Goal: Communication & Community: Answer question/provide support

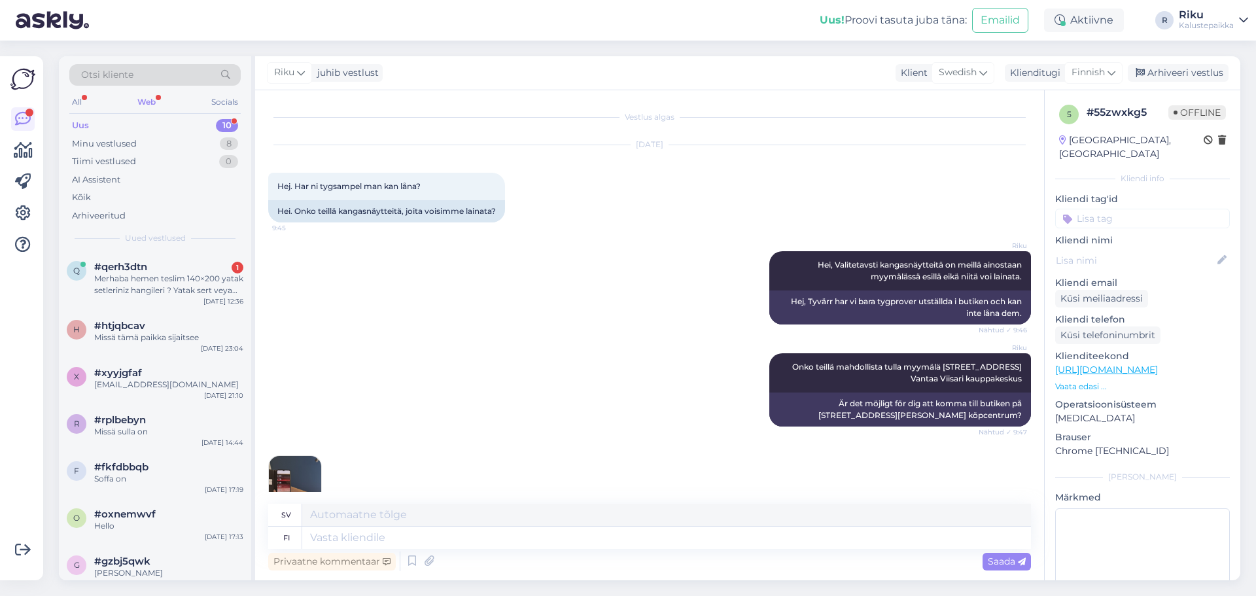
scroll to position [3093, 0]
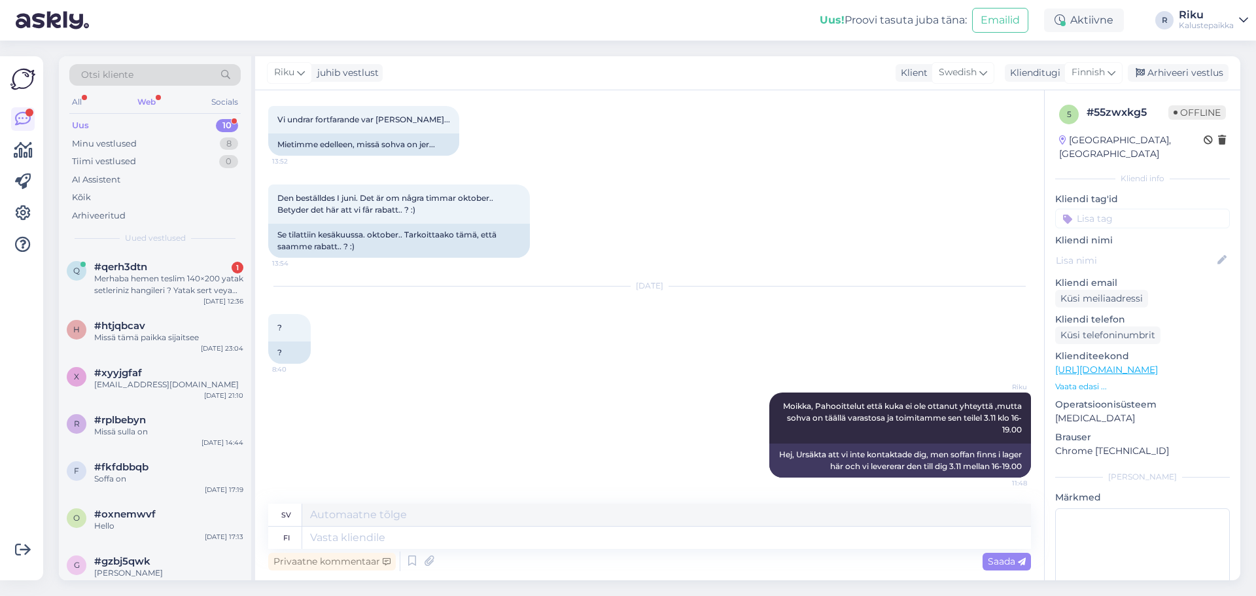
click at [149, 99] on div "Web" at bounding box center [147, 102] width 24 height 17
click at [165, 289] on div "Merhaba hemen teslim 140×200 yatak setleriniz hangileri ? Yatak sert veya orta …" at bounding box center [168, 285] width 149 height 24
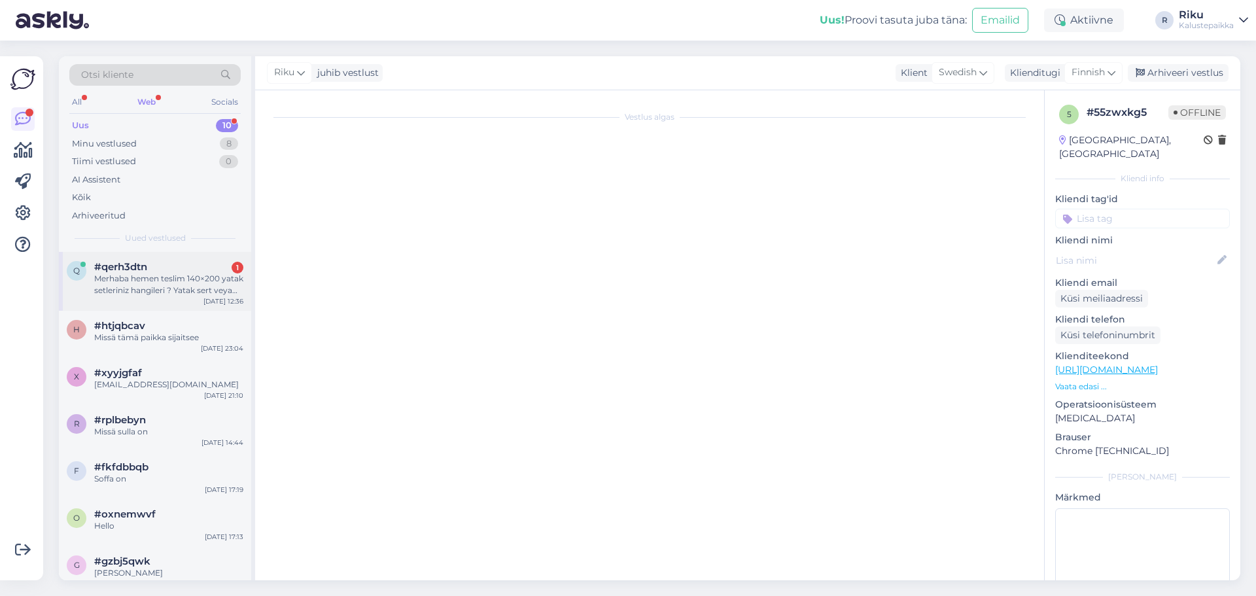
scroll to position [864, 0]
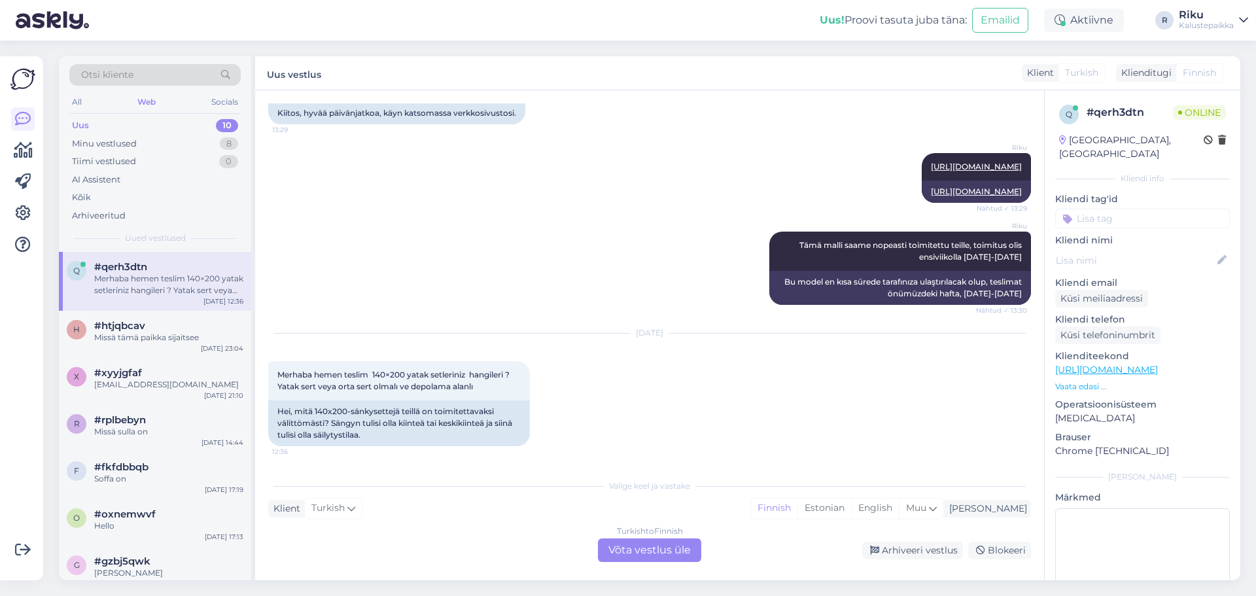
click at [608, 553] on div "Turkish to Finnish Võta vestlus üle" at bounding box center [649, 550] width 103 height 24
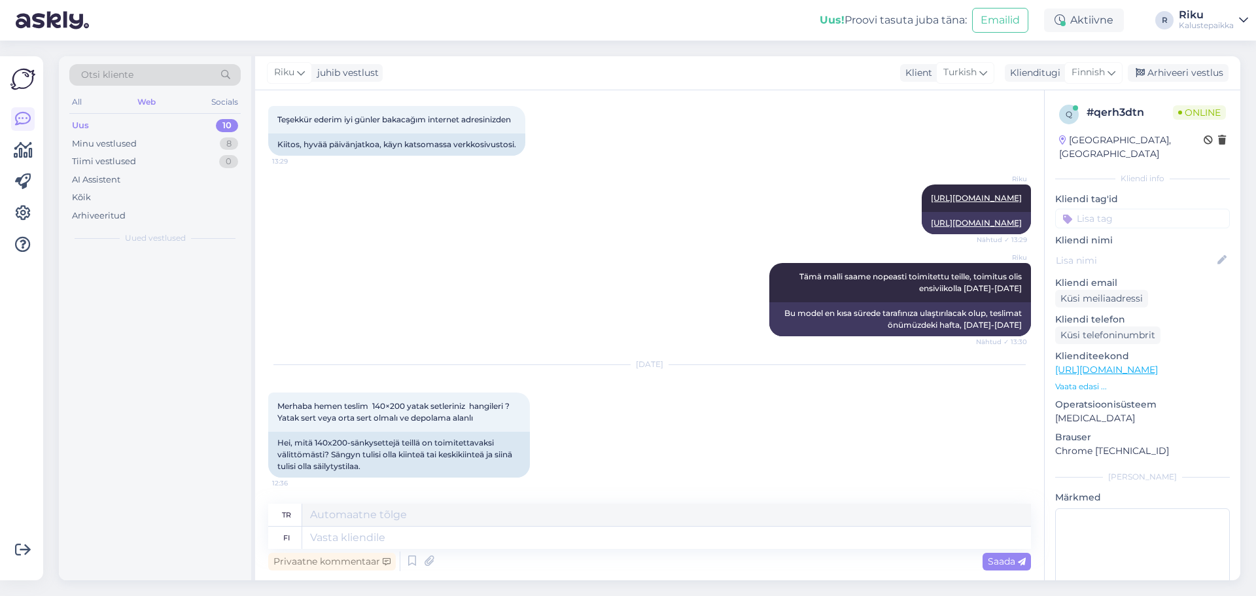
scroll to position [832, 0]
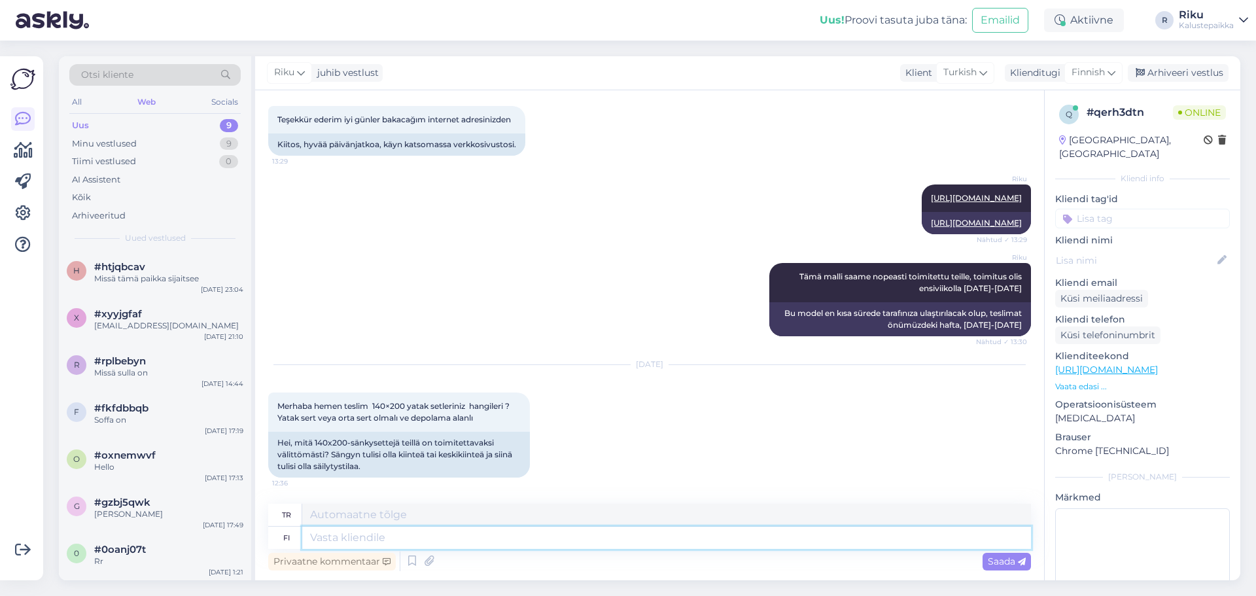
click at [431, 540] on textarea at bounding box center [666, 538] width 729 height 22
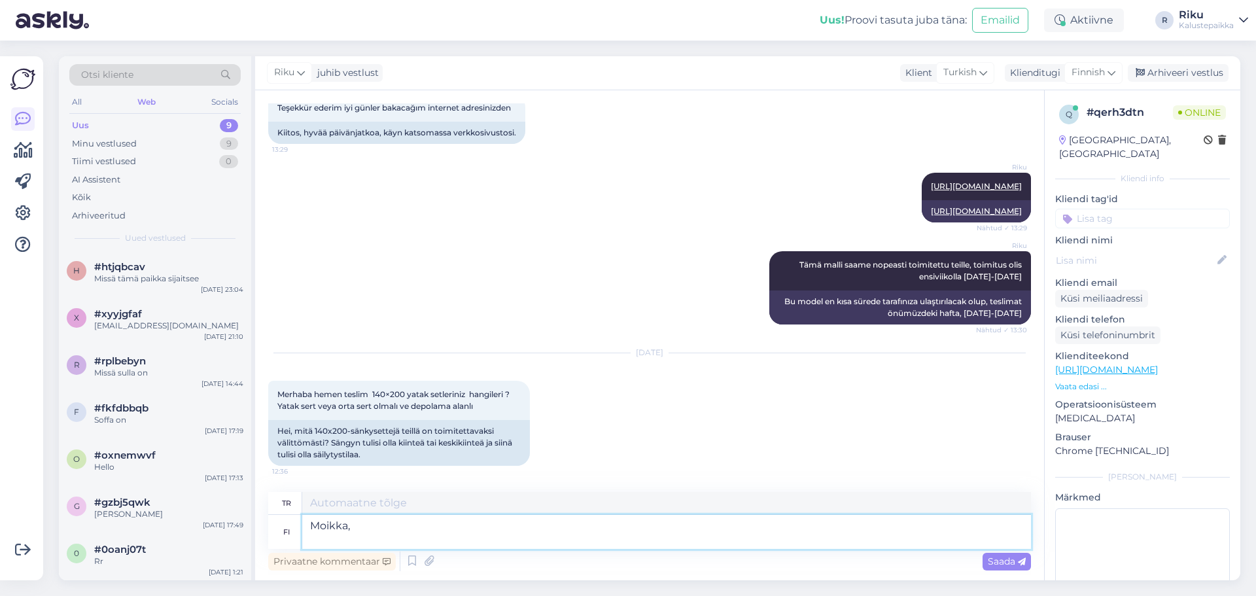
scroll to position [856, 0]
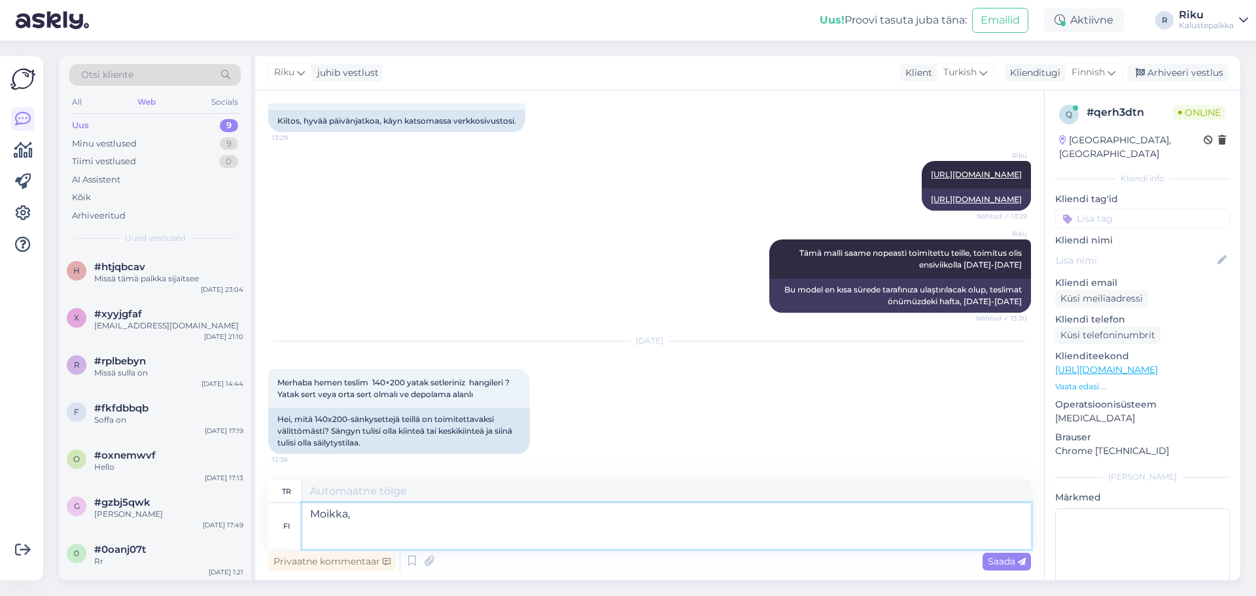
paste textarea "[URL][DOMAIN_NAME]"
type textarea "Moikka, [URL][DOMAIN_NAME]"
type textarea "Hello, [URL][DOMAIN_NAME]"
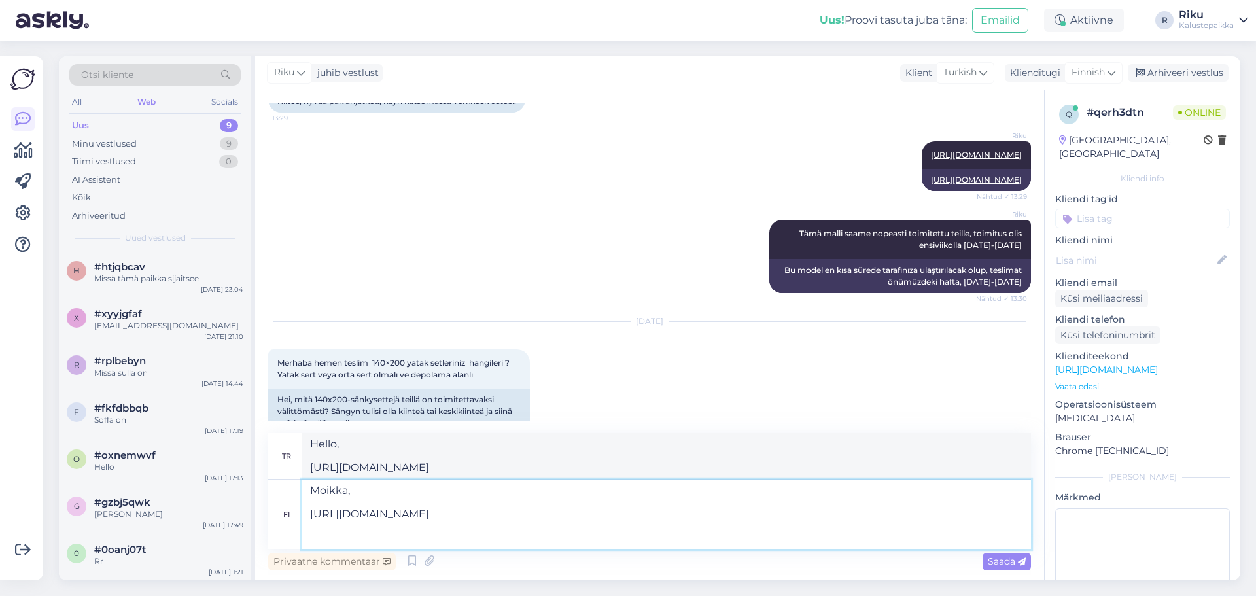
paste textarea "[URL][DOMAIN_NAME]"
type textarea "Moikka, [URL][DOMAIN_NAME] [URL][DOMAIN_NAME]"
type textarea "Hello, [URL][DOMAIN_NAME] [URL][DOMAIN_NAME]"
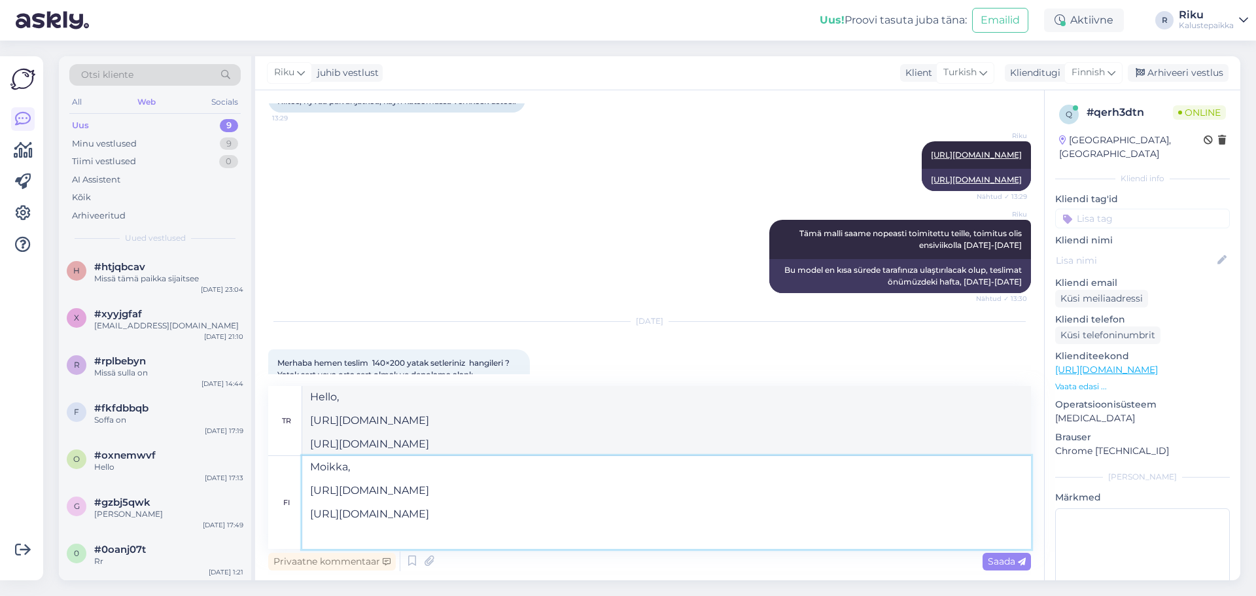
paste textarea "[URL][DOMAIN_NAME]"
type textarea "Moikka, [URL][DOMAIN_NAME] [URL][DOMAIN_NAME] [URL][DOMAIN_NAME]"
type textarea "Hello, [URL][DOMAIN_NAME] [URL][DOMAIN_NAME] [URL][DOMAIN_NAME]"
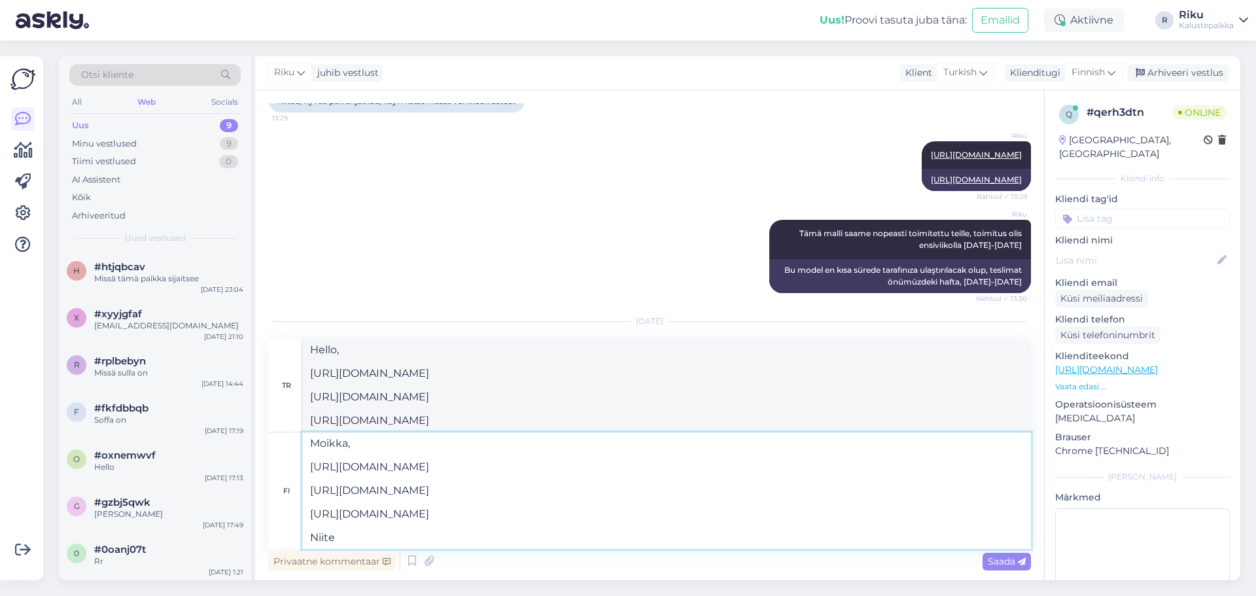
type textarea "Moikka, [URL][DOMAIN_NAME] [URL][DOMAIN_NAME] [URL][DOMAIN_NAME] Niite"
type textarea "Merhaba, [URL][DOMAIN_NAME] [URL][DOMAIN_NAME] [URL][DOMAIN_NAME] Not"
type textarea "Moikka, [URL][DOMAIN_NAME] [URL][DOMAIN_NAME] [URL][DOMAIN_NAME] Niite sängye"
type textarea "Merhaba, [URL][DOMAIN_NAME] [URL][DOMAIN_NAME] [URL][DOMAIN_NAME] Niite yatağı"
type textarea "Moikka, [URL][DOMAIN_NAME] [URL][DOMAIN_NAME] [URL][DOMAIN_NAME] Niite sängyeje…"
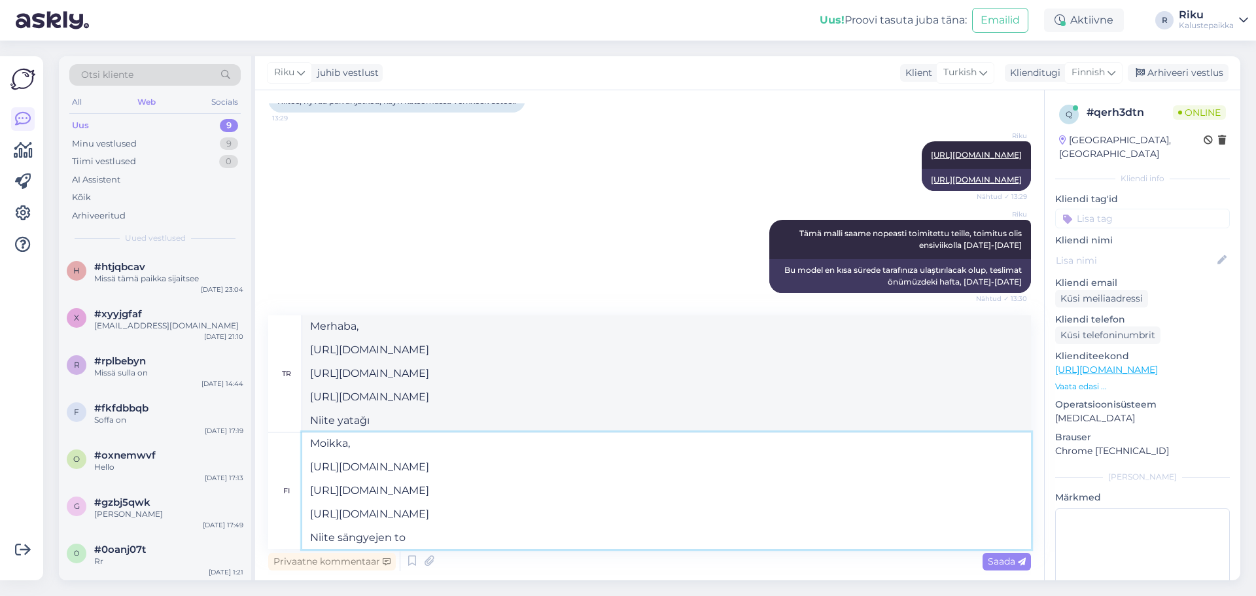
type textarea "Hello, [URL][DOMAIN_NAME] [URL][DOMAIN_NAME] [URL][DOMAIN_NAME] Niite beds"
type textarea "Moikka, [URL][DOMAIN_NAME] [URL][DOMAIN_NAME] [URL][DOMAIN_NAME] Niite sängyeje…"
type textarea "Merhaba, [URL][DOMAIN_NAME] [URL][DOMAIN_NAME] [URL][DOMAIN_NAME] Niite yatak t…"
type textarea "Moikka, [URL][DOMAIN_NAME] [URL][DOMAIN_NAME] [URL][DOMAIN_NAME] Niite sängyeje…"
type textarea "Merhaba, [URL][DOMAIN_NAME] [URL][DOMAIN_NAME] [URL][DOMAIN_NAME] Niite yatakla…"
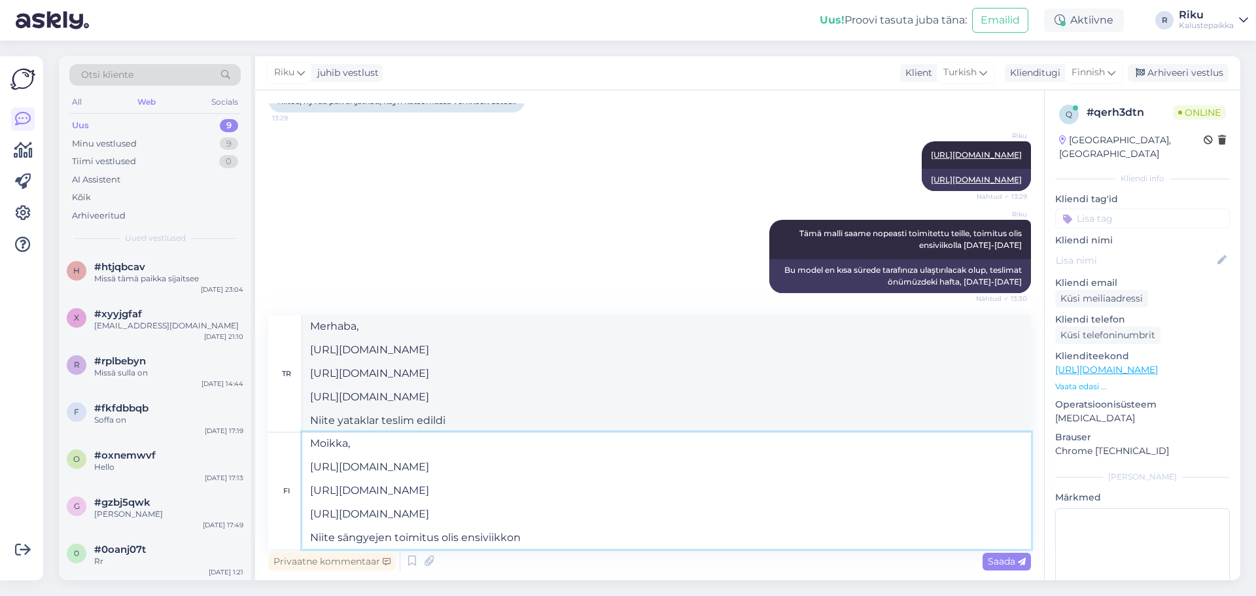
type textarea "Moikka, [URL][DOMAIN_NAME] [URL][DOMAIN_NAME] [URL][DOMAIN_NAME] Niite sängyeje…"
type textarea "Merhaba, [URL][DOMAIN_NAME] [URL][DOMAIN_NAME] [URL][DOMAIN_NAME] Niite yatakla…"
type textarea "Moikka, [URL][DOMAIN_NAME] [URL][DOMAIN_NAME] [URL][DOMAIN_NAME] Niite sängyeje…"
type textarea "Merhaba, [URL][DOMAIN_NAME] [URL][DOMAIN_NAME] [URL][DOMAIN_NAME] Niite yatakla…"
click at [620, 542] on textarea "Moikka, [URL][DOMAIN_NAME] [URL][DOMAIN_NAME] [URL][DOMAIN_NAME] Niite sängyeje…" at bounding box center [666, 490] width 729 height 116
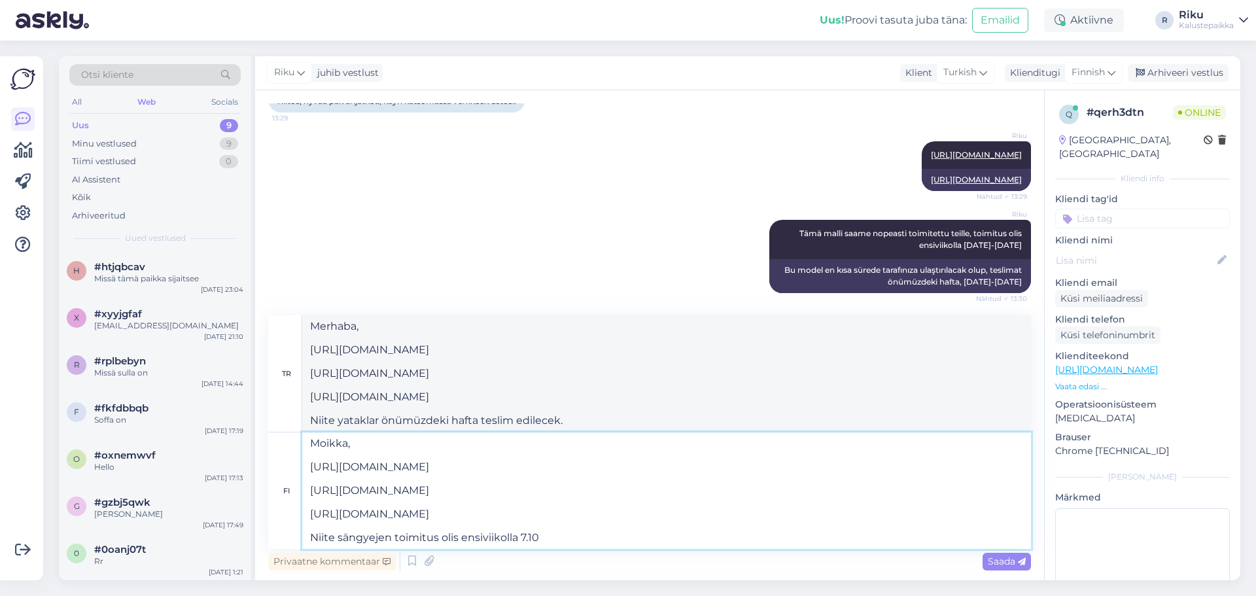
type textarea "Moikka, [URL][DOMAIN_NAME] [URL][DOMAIN_NAME] [URL][DOMAIN_NAME] Niite sängyeje…"
type textarea "Merhaba, [URL][DOMAIN_NAME] [URL][DOMAIN_NAME] [URL][DOMAIN_NAME] Niite yatakla…"
type textarea "Moikka, [URL][DOMAIN_NAME] [URL][DOMAIN_NAME] [URL][DOMAIN_NAME] Niite sängyeje…"
type textarea "Merhaba, [URL][DOMAIN_NAME] [URL][DOMAIN_NAME] [URL][DOMAIN_NAME] Niite yatakla…"
type textarea "Moikka, [URL][DOMAIN_NAME] [URL][DOMAIN_NAME] [URL][DOMAIN_NAME] Niite sängyeje…"
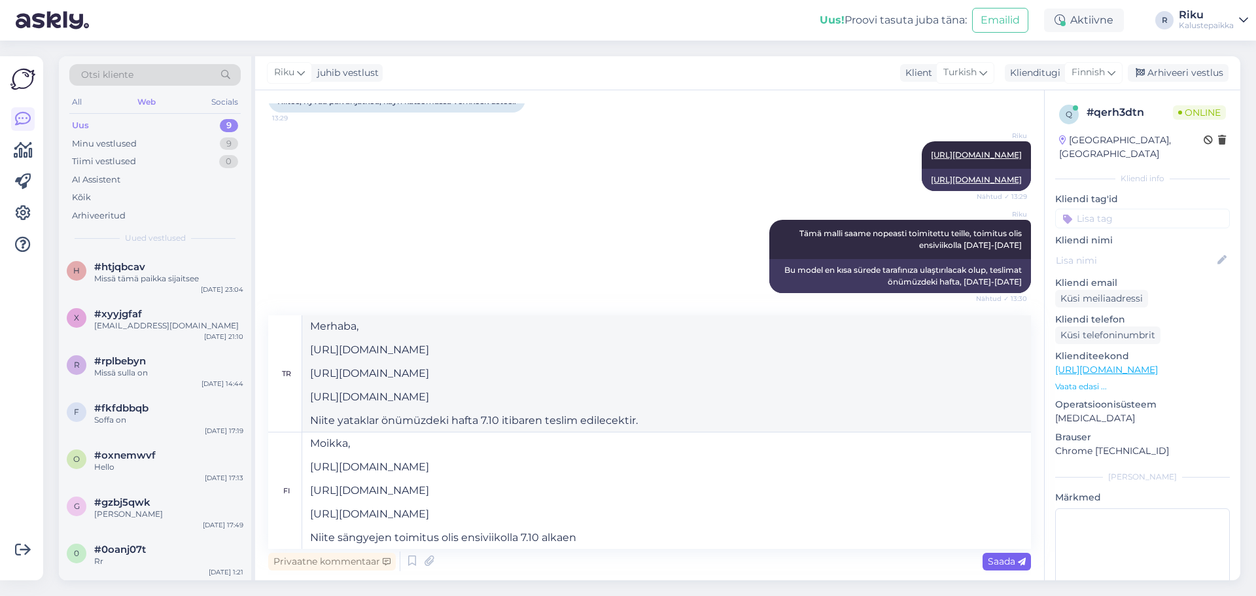
click at [1013, 558] on span "Saada" at bounding box center [1007, 561] width 38 height 12
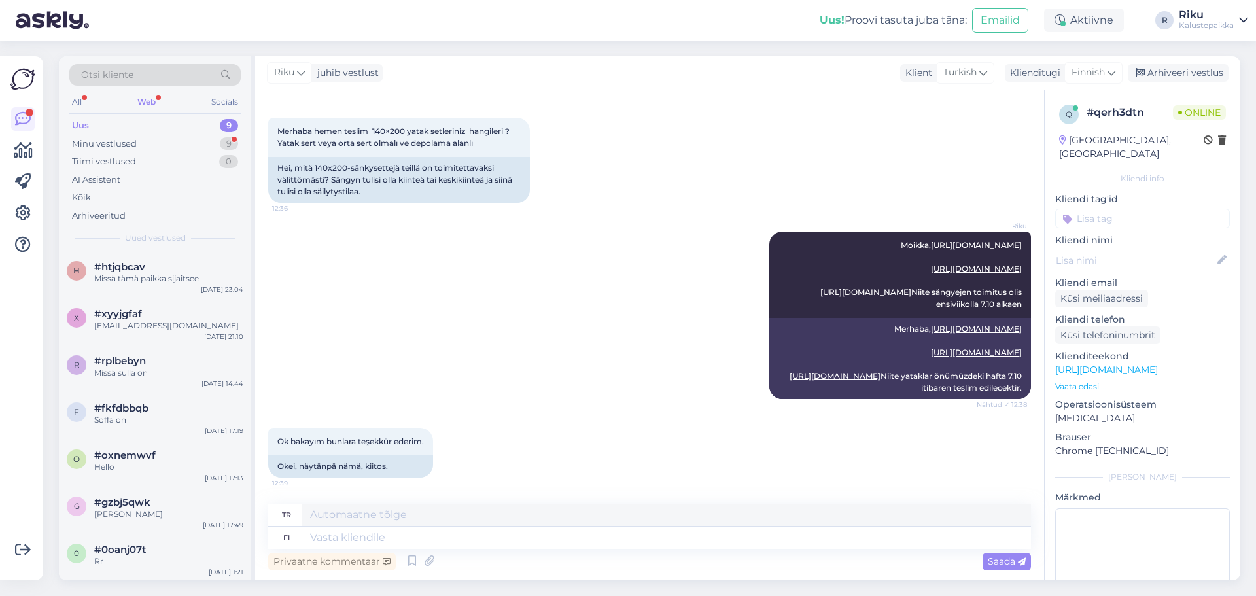
scroll to position [1213, 0]
click at [465, 545] on textarea at bounding box center [666, 538] width 729 height 22
type textarea "[PERSON_NAME]"
type textarea "olmak"
type textarea "[PERSON_NAME]"
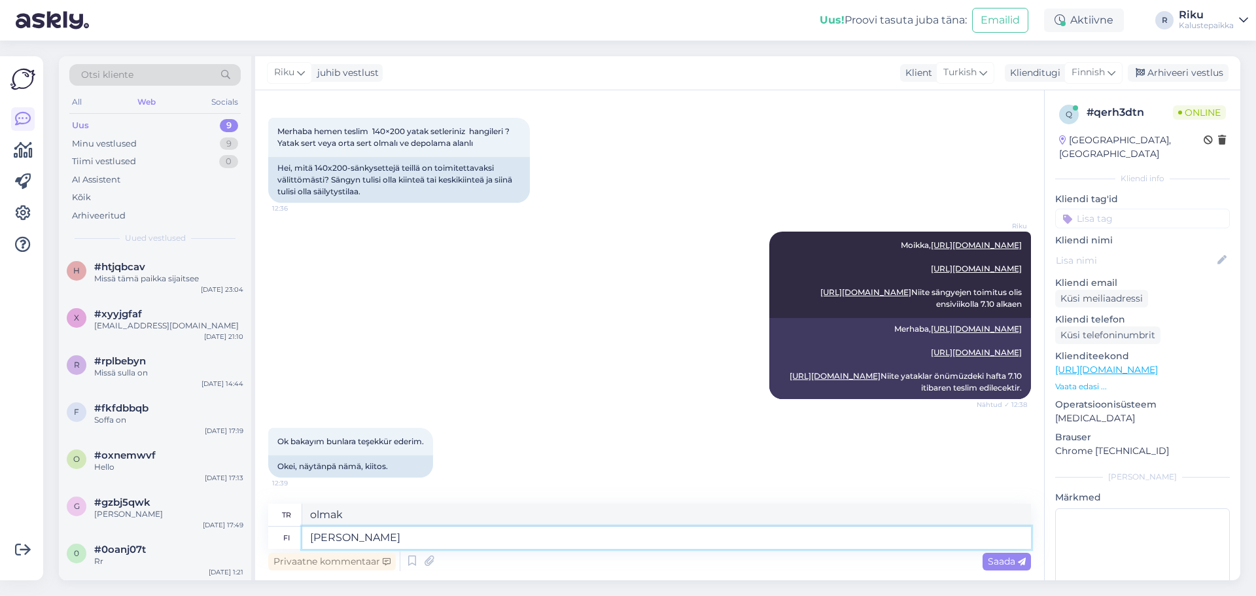
type textarea "Lütfen"
type textarea "[PERSON_NAME]"
click at [1012, 563] on span "Saada" at bounding box center [1007, 561] width 38 height 12
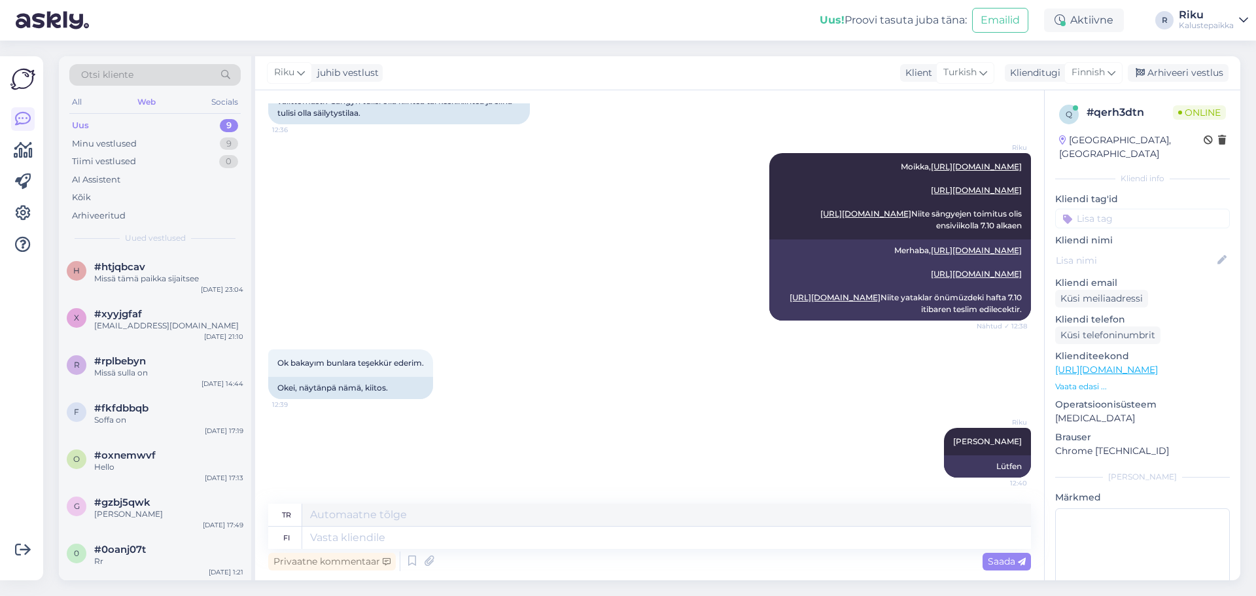
scroll to position [1292, 0]
